Goal: Task Accomplishment & Management: Manage account settings

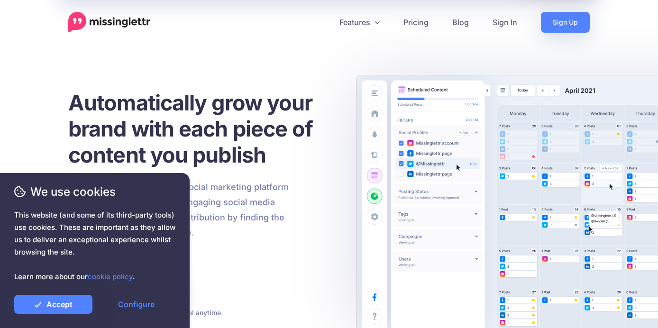
click at [153, 280] on span "This website (and some of its third-party tools) use cookies. These are importa…" at bounding box center [94, 246] width 161 height 74
click at [85, 307] on link "Accept" at bounding box center [53, 304] width 78 height 19
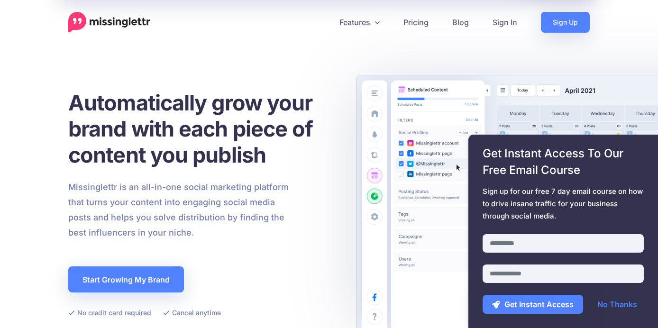
click at [152, 278] on span "This website (and some of its third-party tools) use cookies. These are importa…" at bounding box center [94, 246] width 161 height 74
click at [606, 307] on link "No Thanks" at bounding box center [616, 304] width 59 height 19
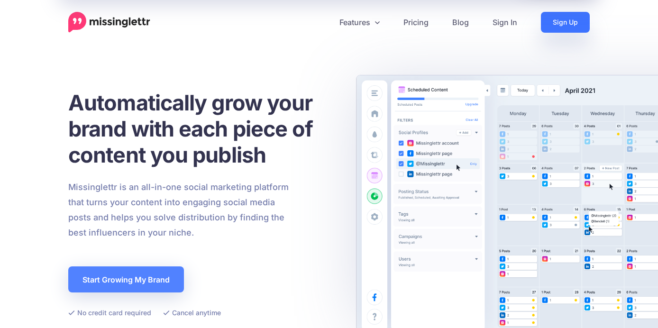
click at [556, 20] on link "Sign Up" at bounding box center [565, 22] width 49 height 21
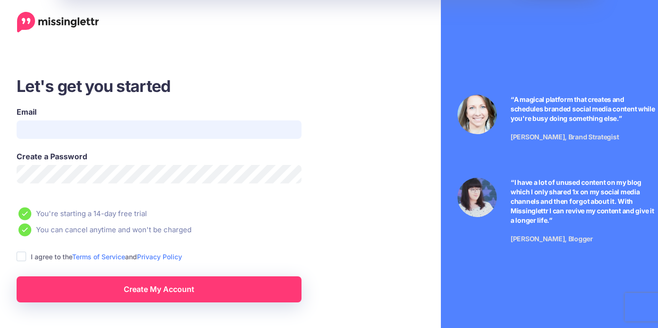
click at [197, 128] on input "Email" at bounding box center [159, 129] width 285 height 18
type input "**********"
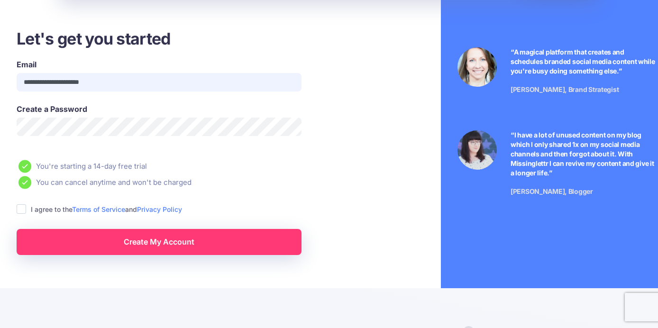
scroll to position [56, 0]
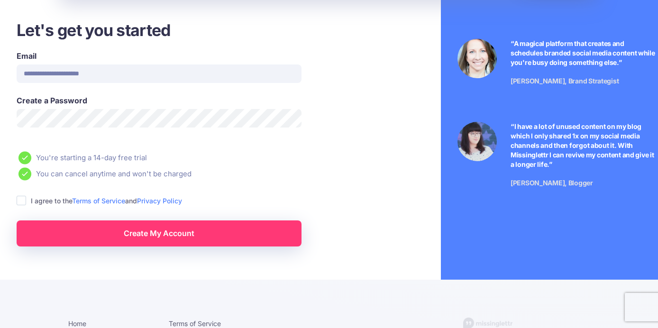
click at [23, 201] on ins at bounding box center [21, 200] width 9 height 9
click at [121, 232] on link "Create My Account" at bounding box center [159, 233] width 285 height 26
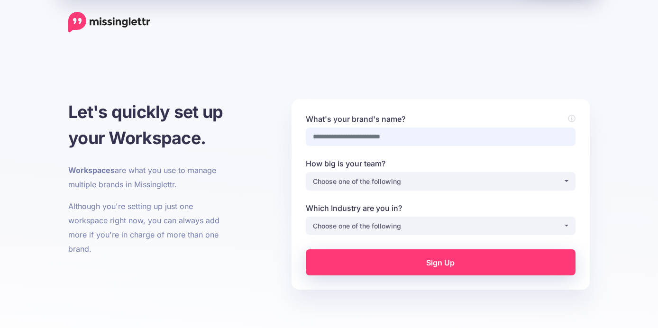
click at [460, 141] on input "What's your brand's name?" at bounding box center [441, 136] width 270 height 18
type input "*"
type input "**********"
click at [494, 184] on div "Choose one of the following" at bounding box center [438, 181] width 250 height 11
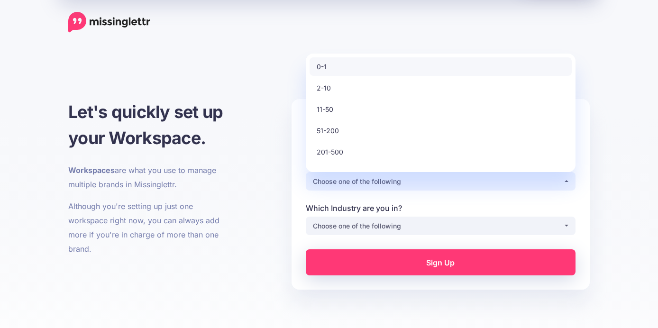
click at [442, 70] on link "0-1" at bounding box center [440, 66] width 262 height 18
select select "*"
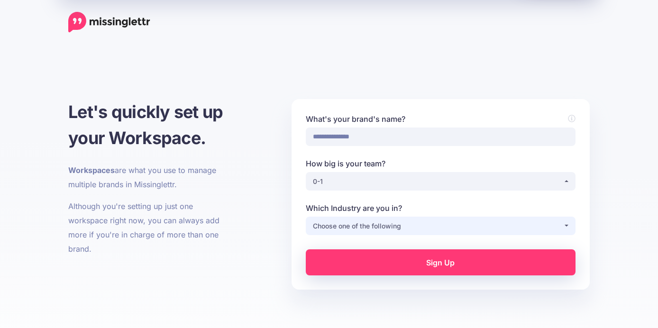
click at [403, 222] on div "Choose one of the following" at bounding box center [438, 225] width 250 height 11
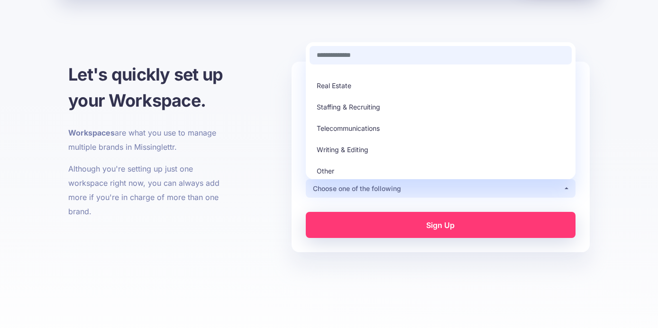
scroll to position [45, 0]
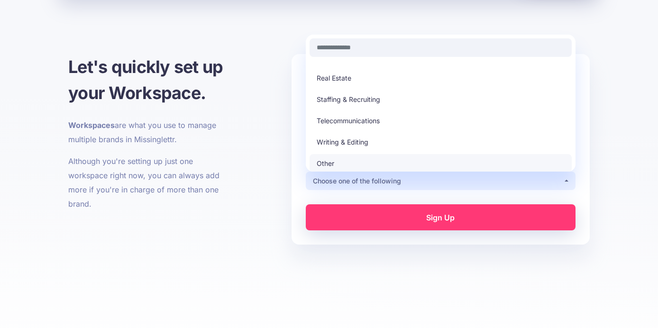
click at [432, 164] on link "Other" at bounding box center [440, 163] width 262 height 18
select select "*****"
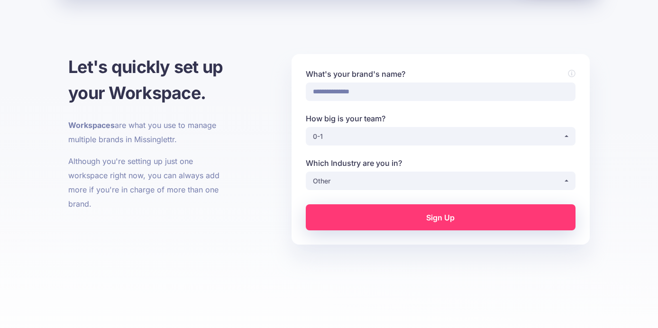
click at [415, 223] on link "Sign Up" at bounding box center [441, 217] width 270 height 26
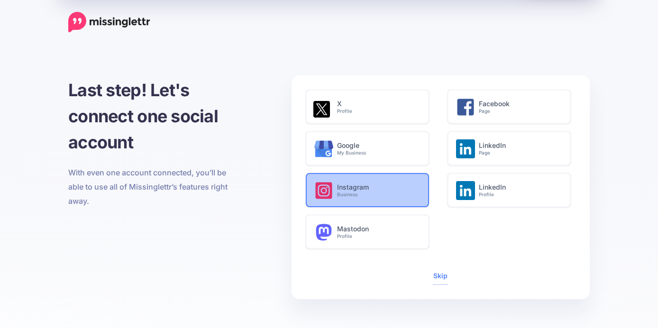
click at [408, 198] on div "Instagram Business" at bounding box center [382, 192] width 91 height 37
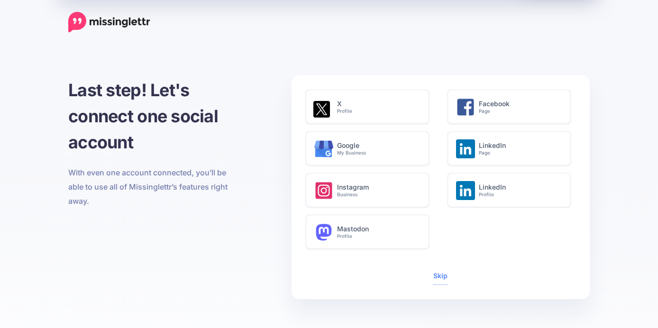
click at [378, 177] on div "Instagram Business" at bounding box center [382, 192] width 91 height 37
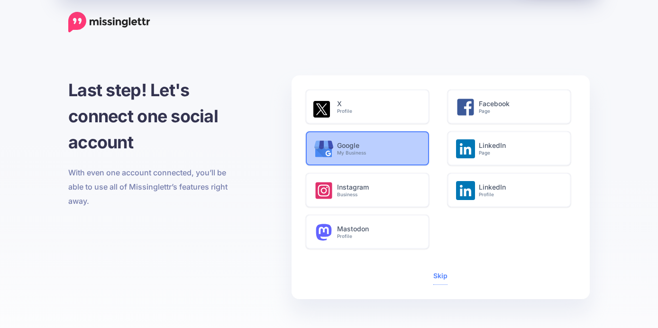
click at [392, 138] on div "Google My Business" at bounding box center [382, 150] width 91 height 37
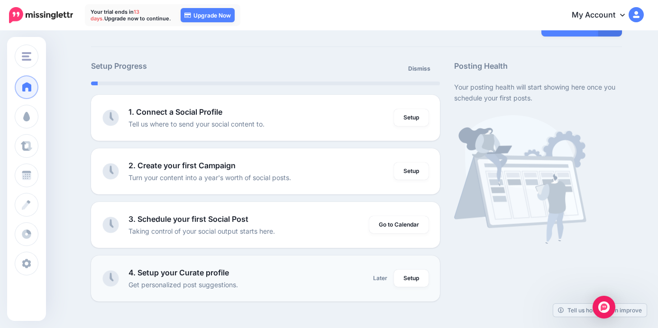
scroll to position [31, 0]
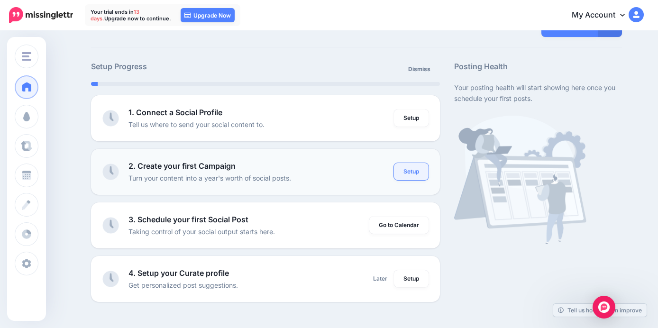
click at [403, 172] on link "Setup" at bounding box center [411, 171] width 35 height 17
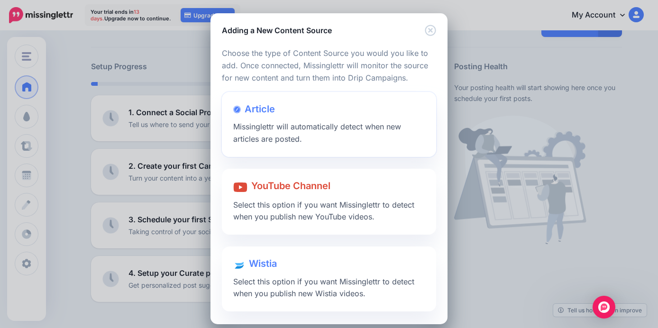
scroll to position [9, 0]
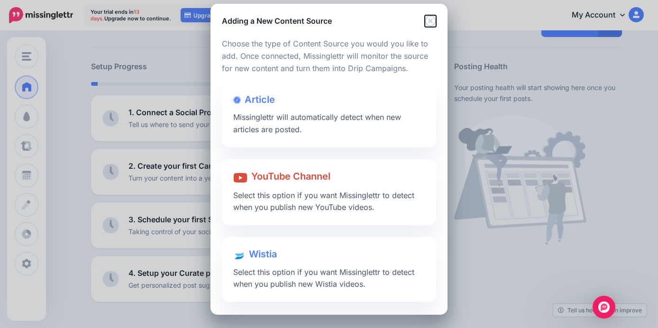
click at [432, 23] on icon "Close" at bounding box center [429, 20] width 11 height 11
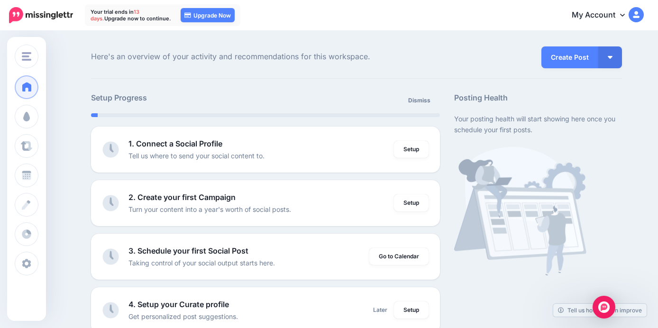
click at [623, 19] on link "My Account" at bounding box center [602, 15] width 81 height 23
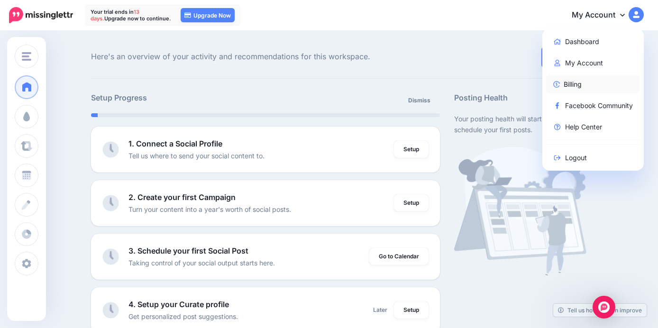
click at [592, 78] on link "Billing" at bounding box center [593, 84] width 94 height 18
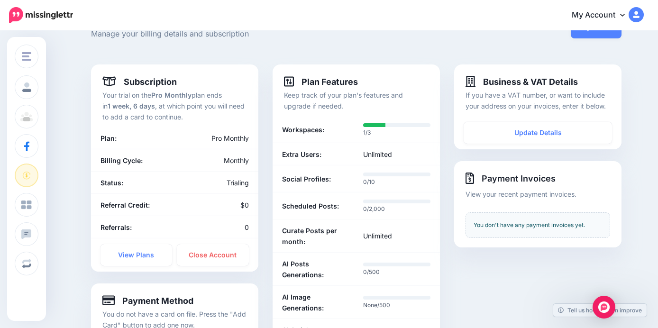
scroll to position [31, 0]
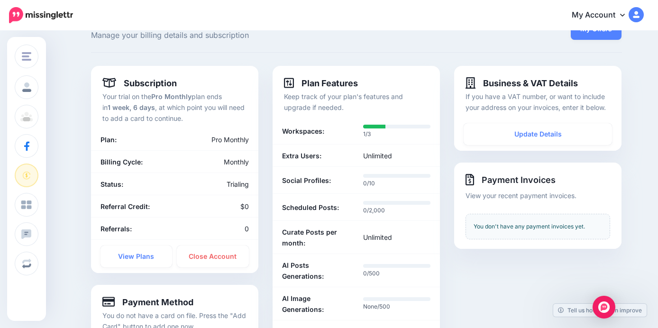
click at [599, 13] on link "My Account" at bounding box center [602, 15] width 81 height 23
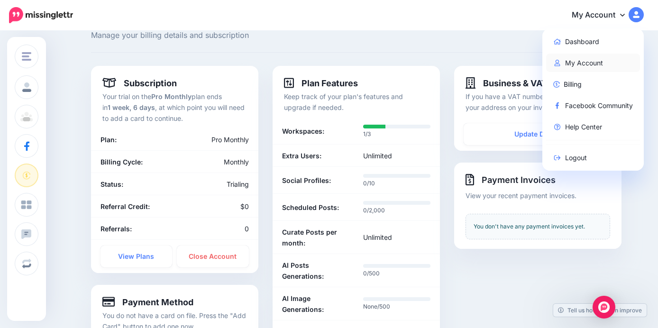
click at [590, 63] on link "My Account" at bounding box center [593, 63] width 94 height 18
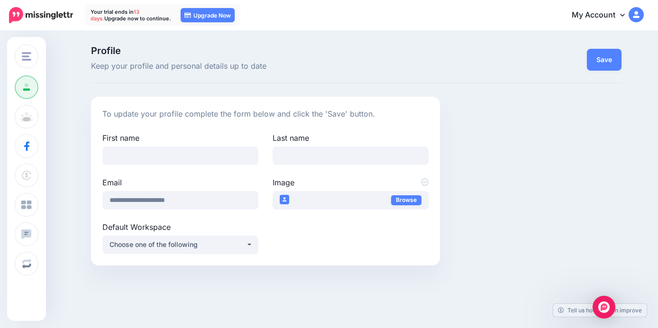
click at [604, 20] on link "My Account" at bounding box center [602, 15] width 81 height 23
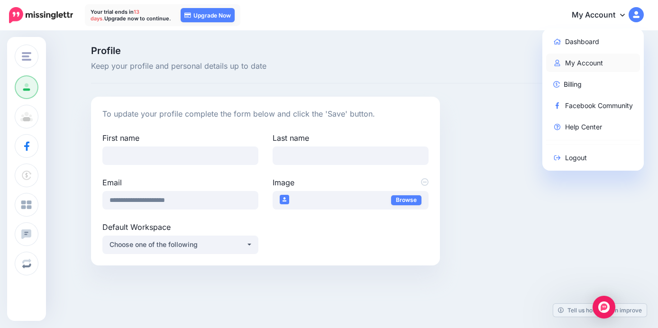
click at [584, 61] on link "My Account" at bounding box center [593, 63] width 94 height 18
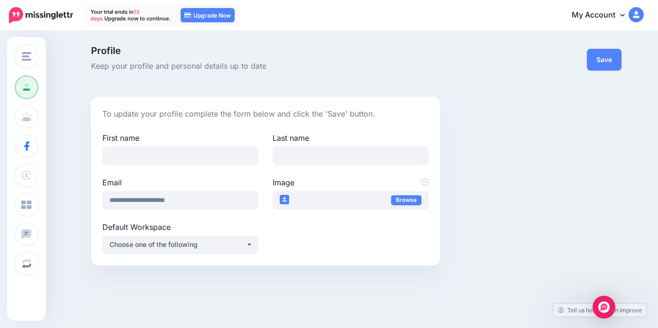
click at [593, 15] on link "My Account" at bounding box center [602, 15] width 81 height 23
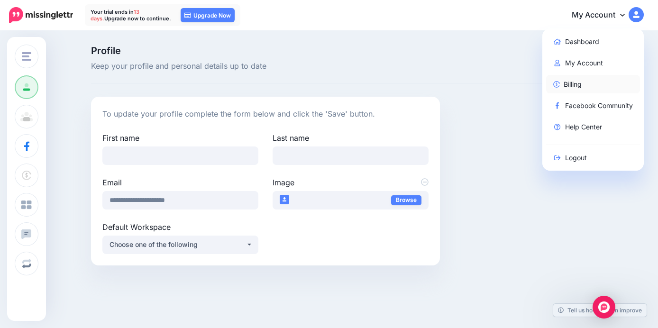
click at [585, 86] on link "Billing" at bounding box center [593, 84] width 94 height 18
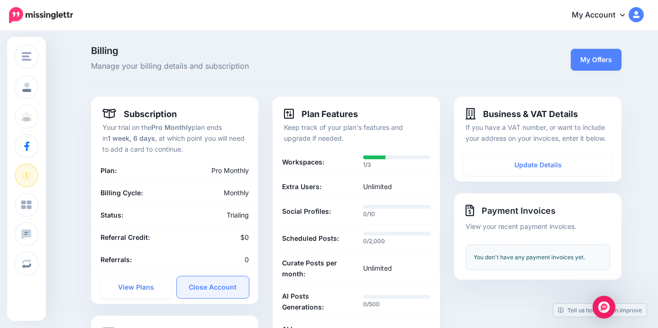
click at [213, 277] on link "Close Account" at bounding box center [213, 287] width 72 height 22
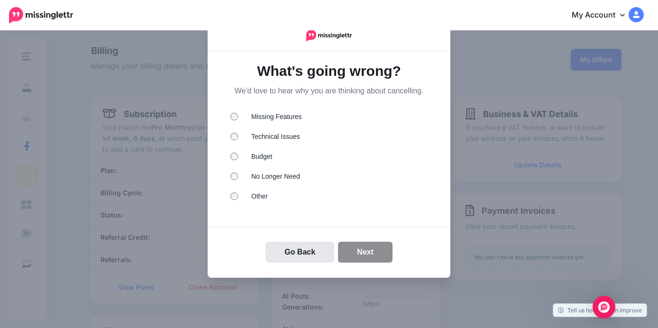
click at [290, 178] on li "No Longer Need" at bounding box center [328, 177] width 197 height 12
click at [357, 259] on button "Next" at bounding box center [365, 252] width 54 height 21
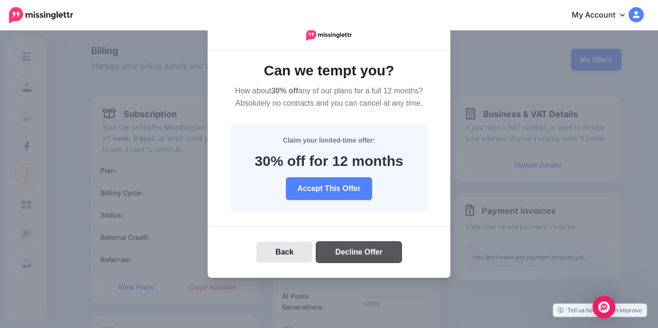
click at [354, 259] on button "Decline Offer" at bounding box center [358, 252] width 85 height 21
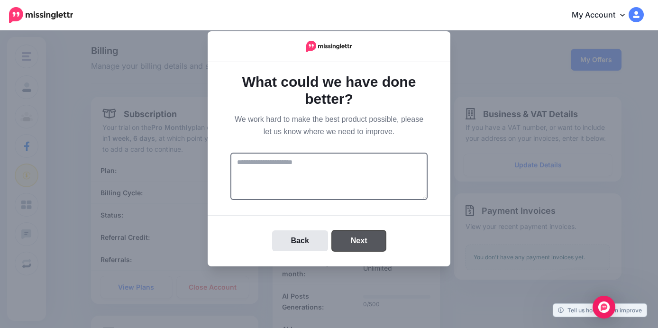
click at [356, 243] on button "Next" at bounding box center [359, 240] width 54 height 21
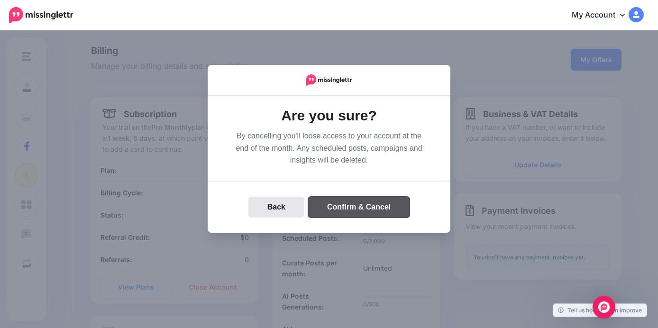
click at [363, 209] on button "Confirm & Cancel" at bounding box center [358, 207] width 101 height 21
